Goal: Transaction & Acquisition: Subscribe to service/newsletter

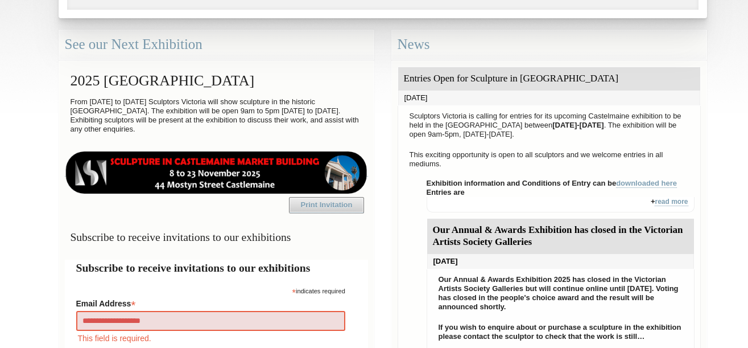
type input "**********"
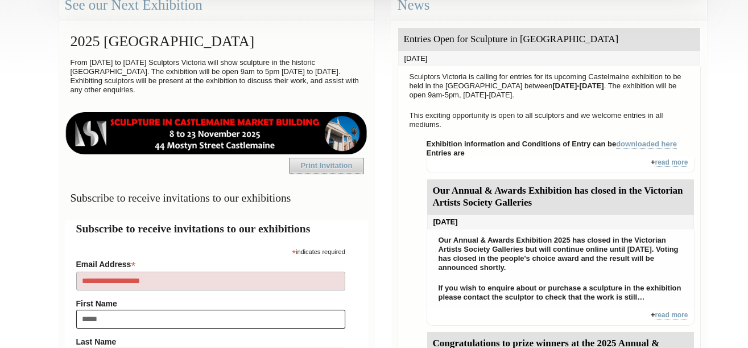
type input "******"
type input "****"
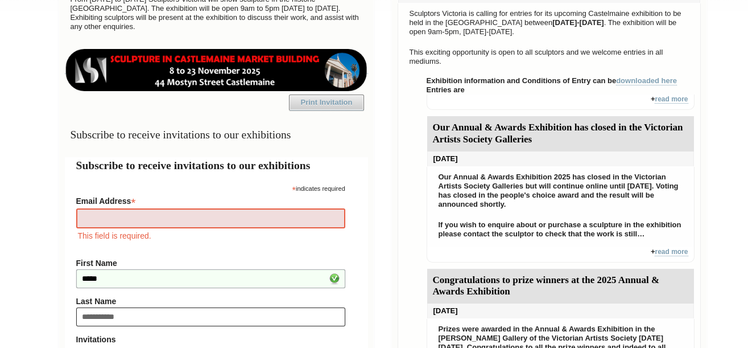
type input "**********"
